Goal: Information Seeking & Learning: Learn about a topic

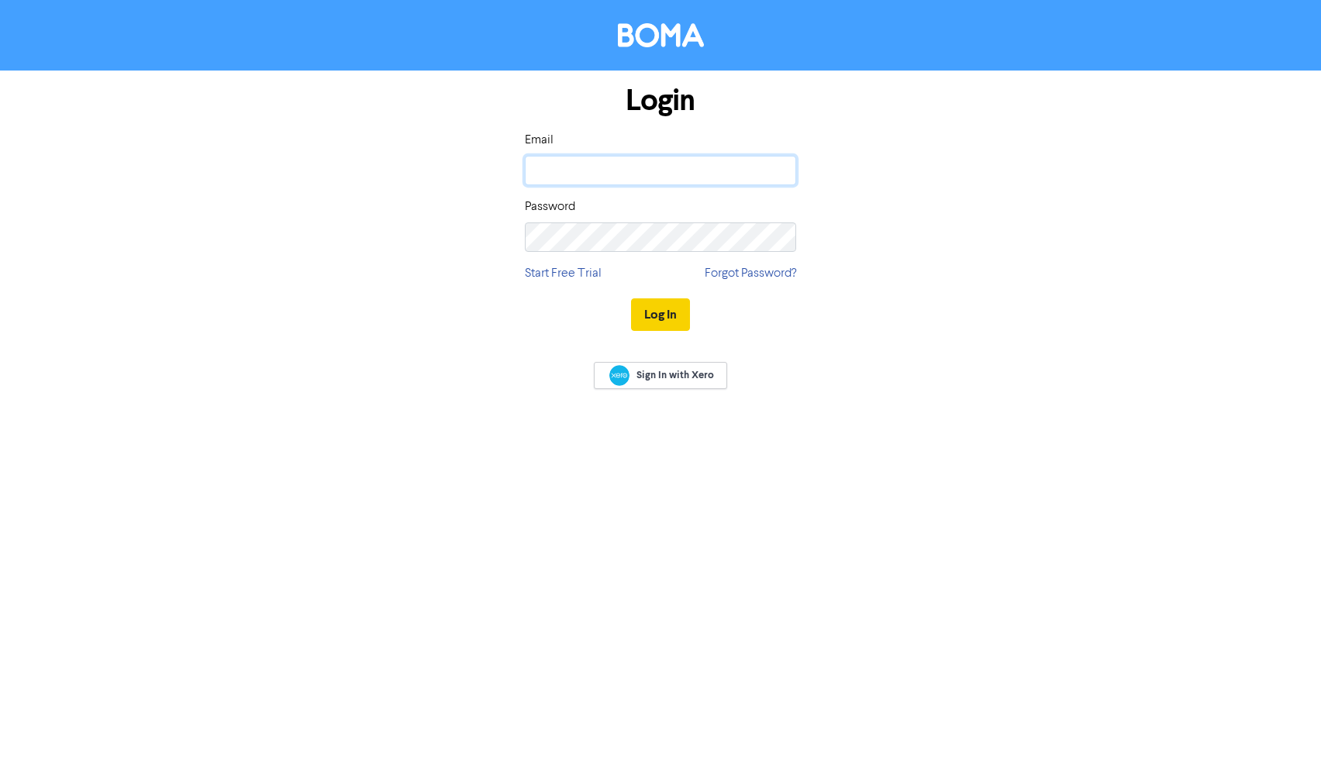
type input "[EMAIL_ADDRESS][DOMAIN_NAME]"
click at [663, 312] on button "Log In" at bounding box center [660, 315] width 59 height 33
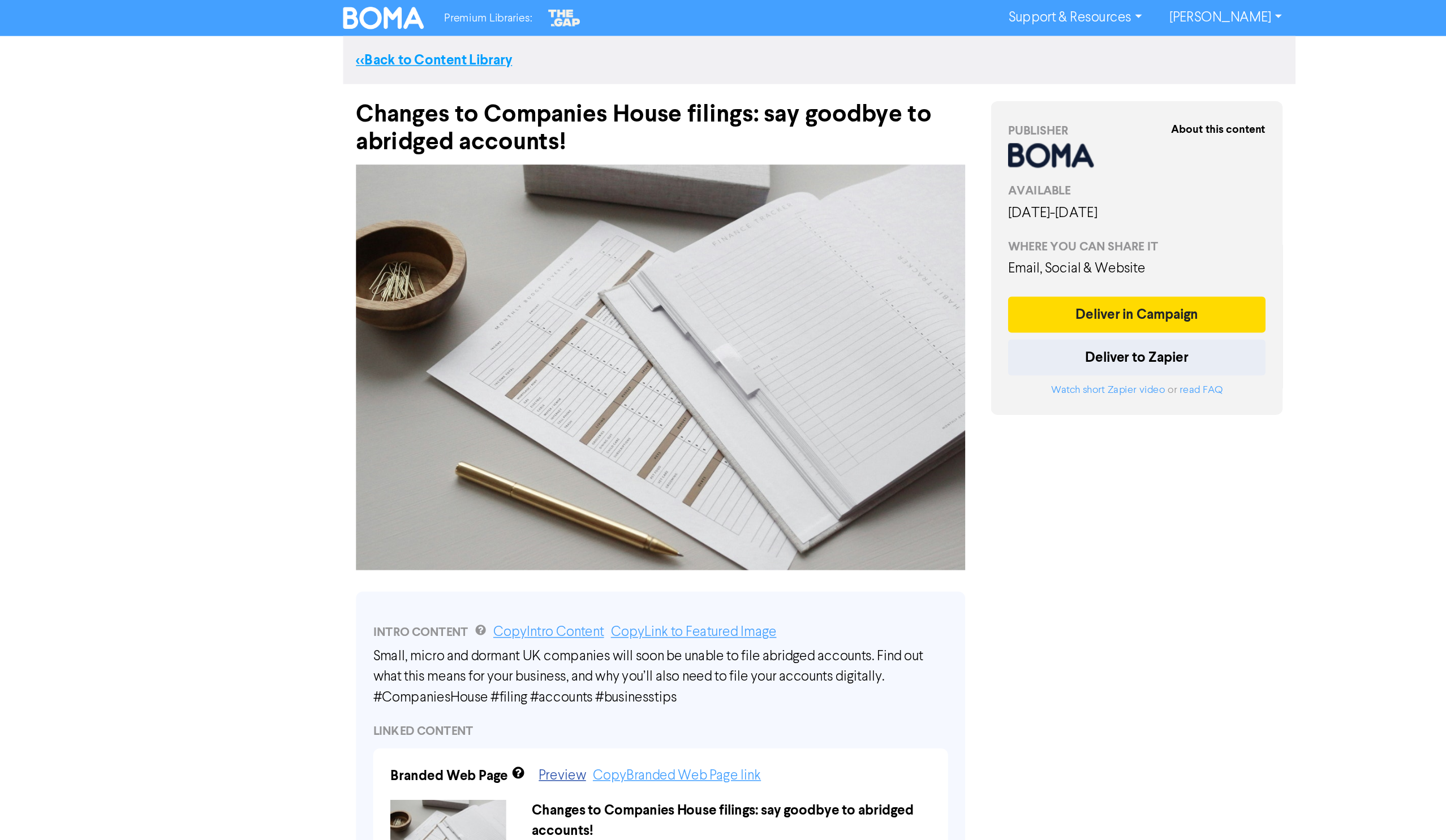
click at [468, 36] on link "<< Back to Content Library" at bounding box center [468, 40] width 103 height 12
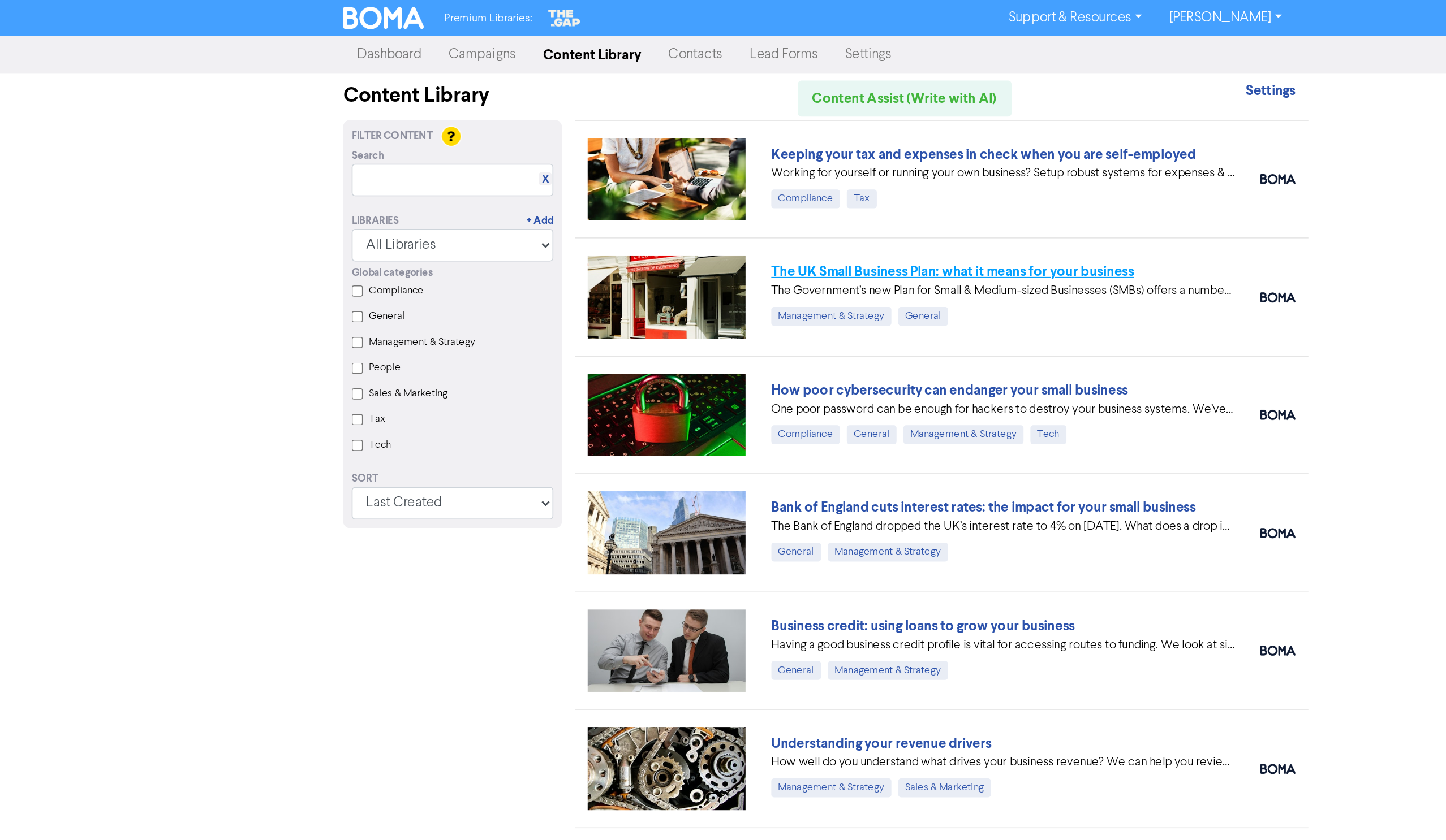
click at [754, 176] on link "The UK Small Business Plan: what it means for your business" at bounding box center [811, 179] width 239 height 12
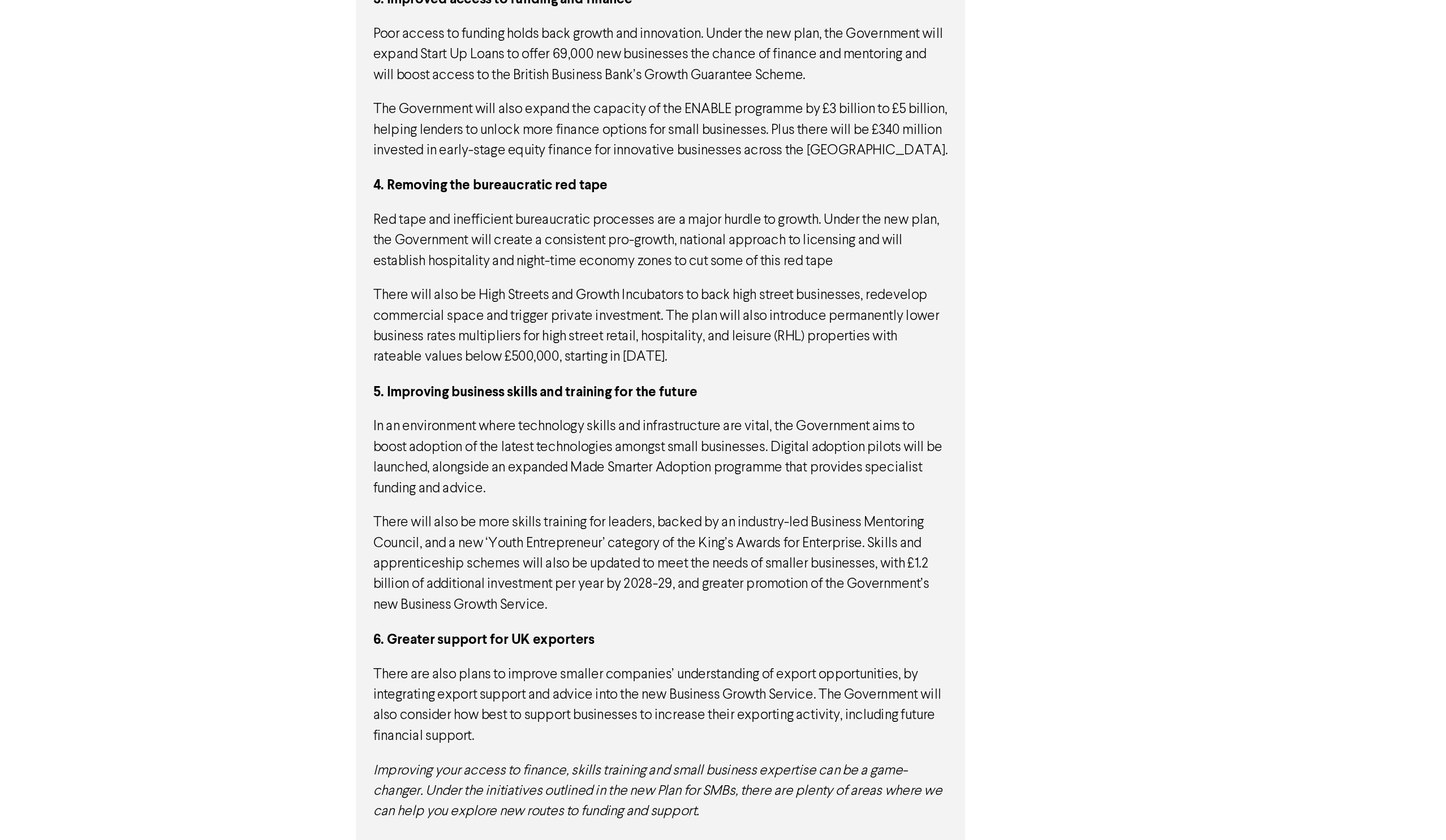
scroll to position [1043, 0]
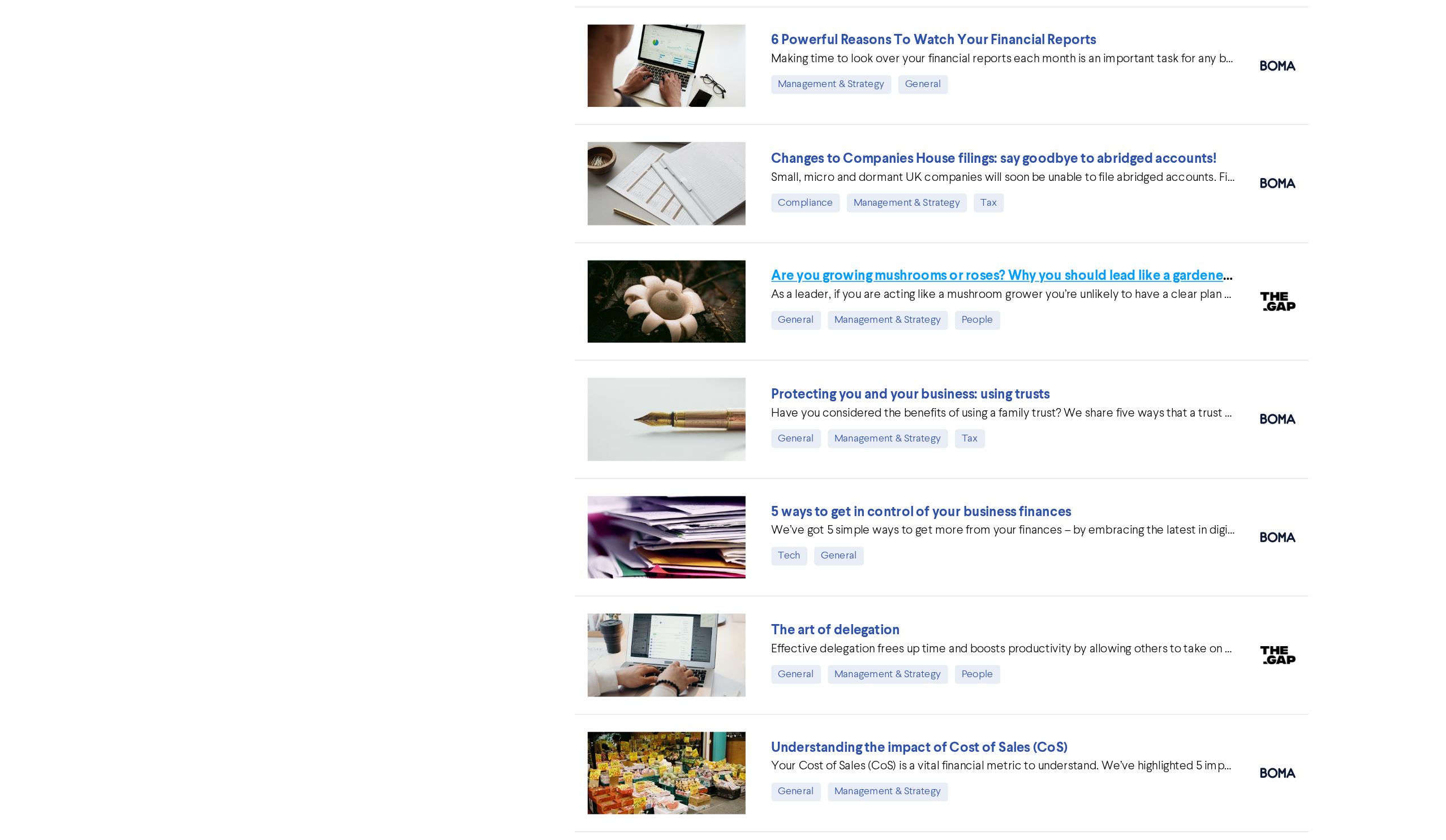
scroll to position [421, 0]
